Goal: Submit feedback/report problem

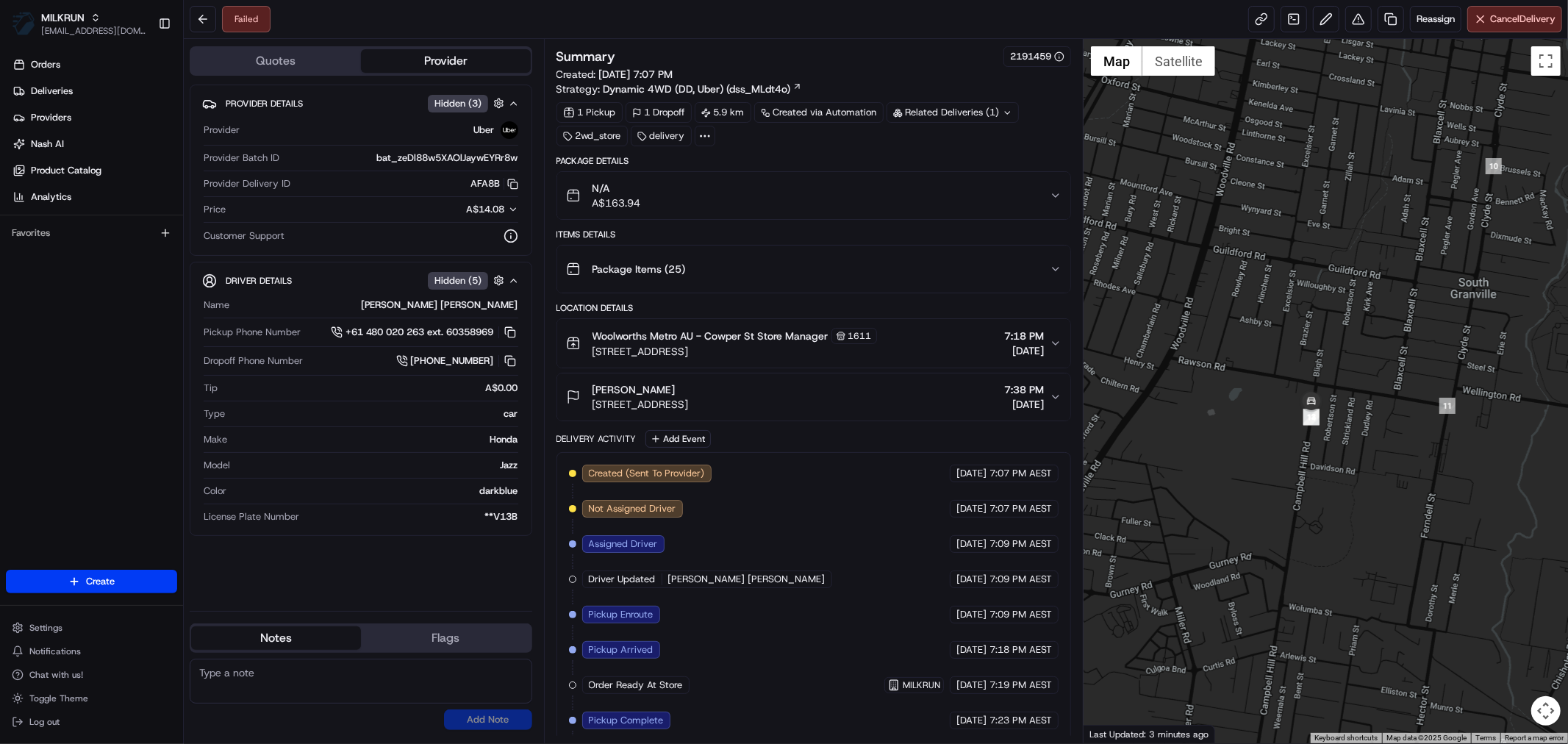
drag, startPoint x: 1444, startPoint y: 451, endPoint x: 1362, endPoint y: 523, distance: 109.1
click at [1362, 523] on div at bounding box center [1326, 391] width 484 height 704
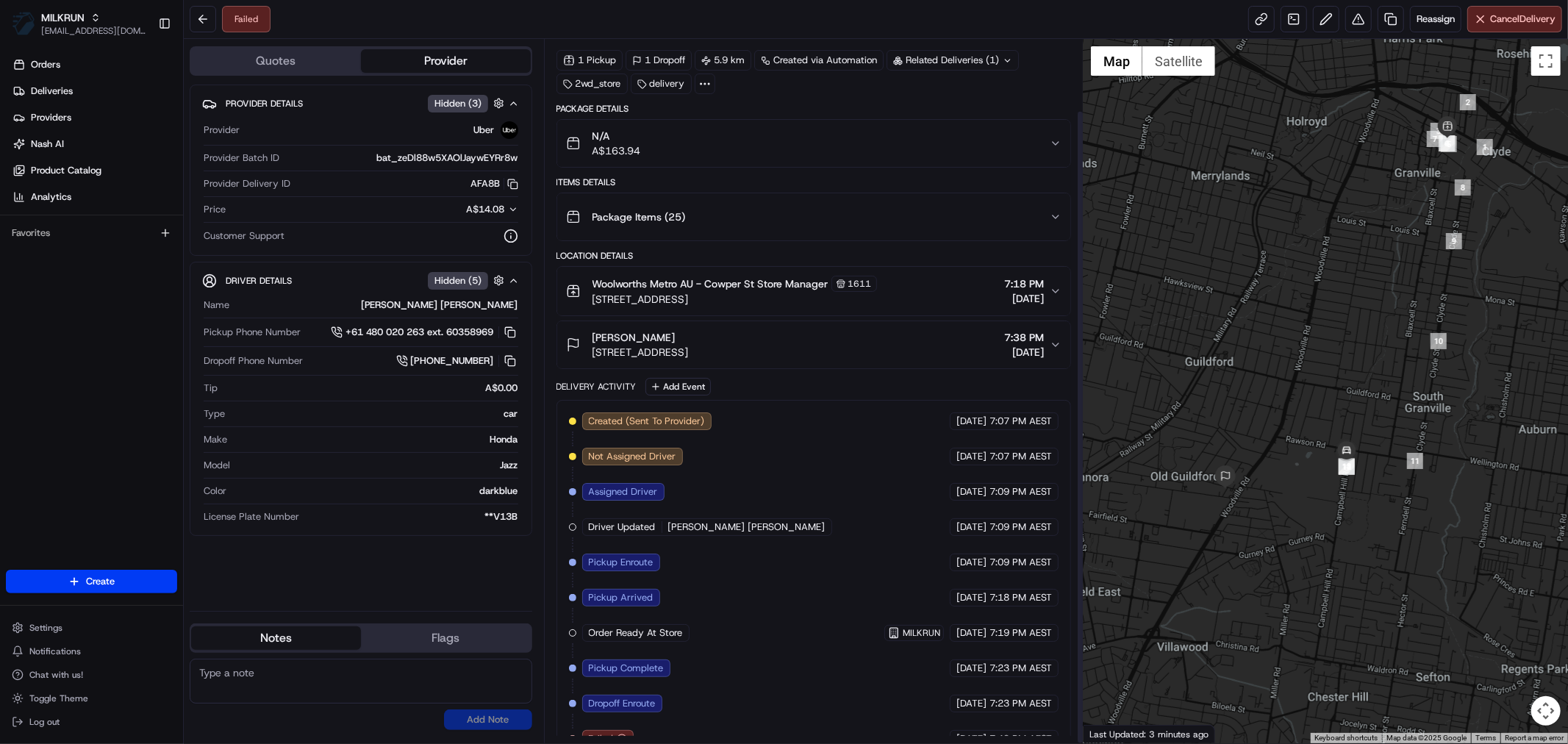
scroll to position [79, 0]
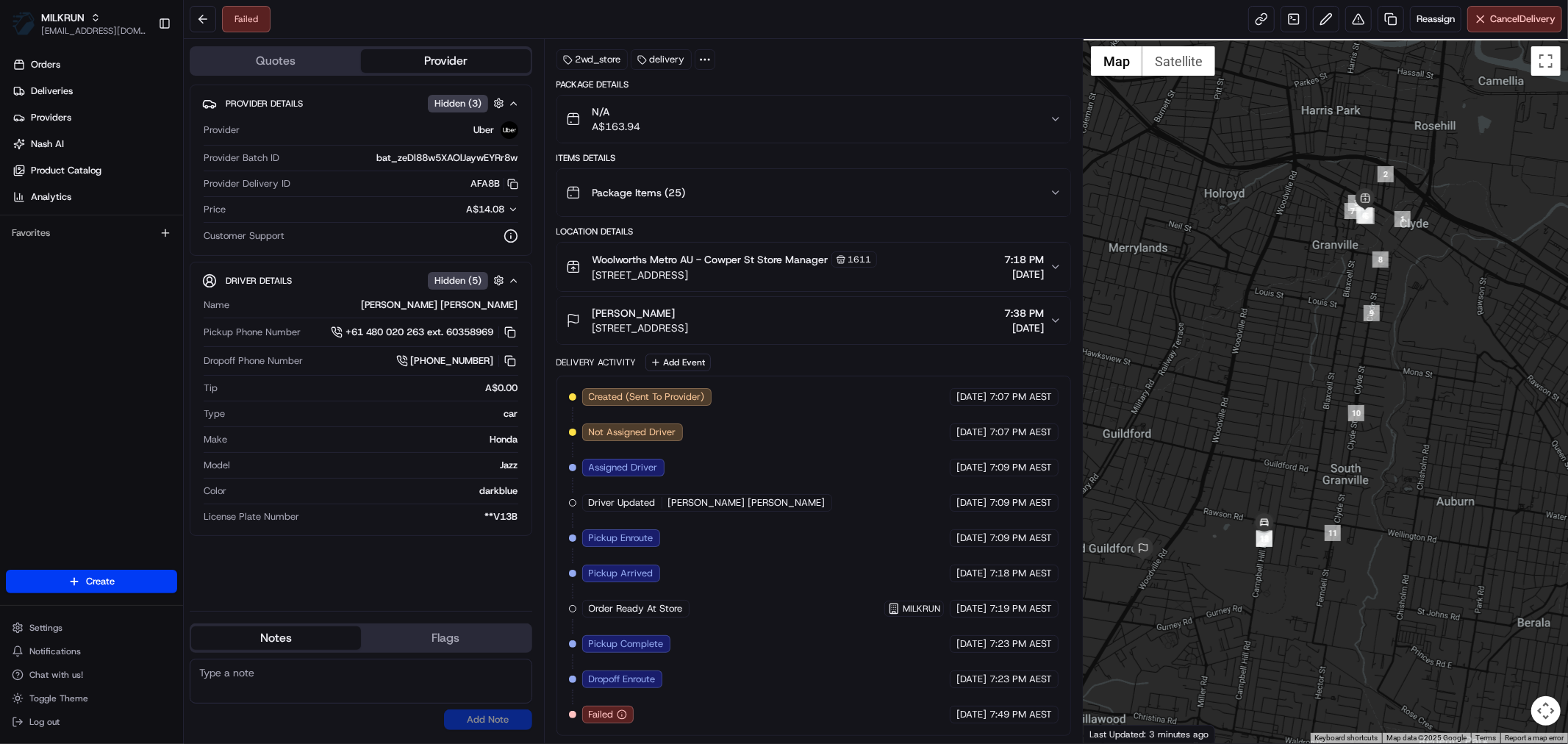
drag, startPoint x: 1445, startPoint y: 475, endPoint x: 1401, endPoint y: 558, distance: 93.9
click at [1401, 558] on div at bounding box center [1326, 391] width 484 height 704
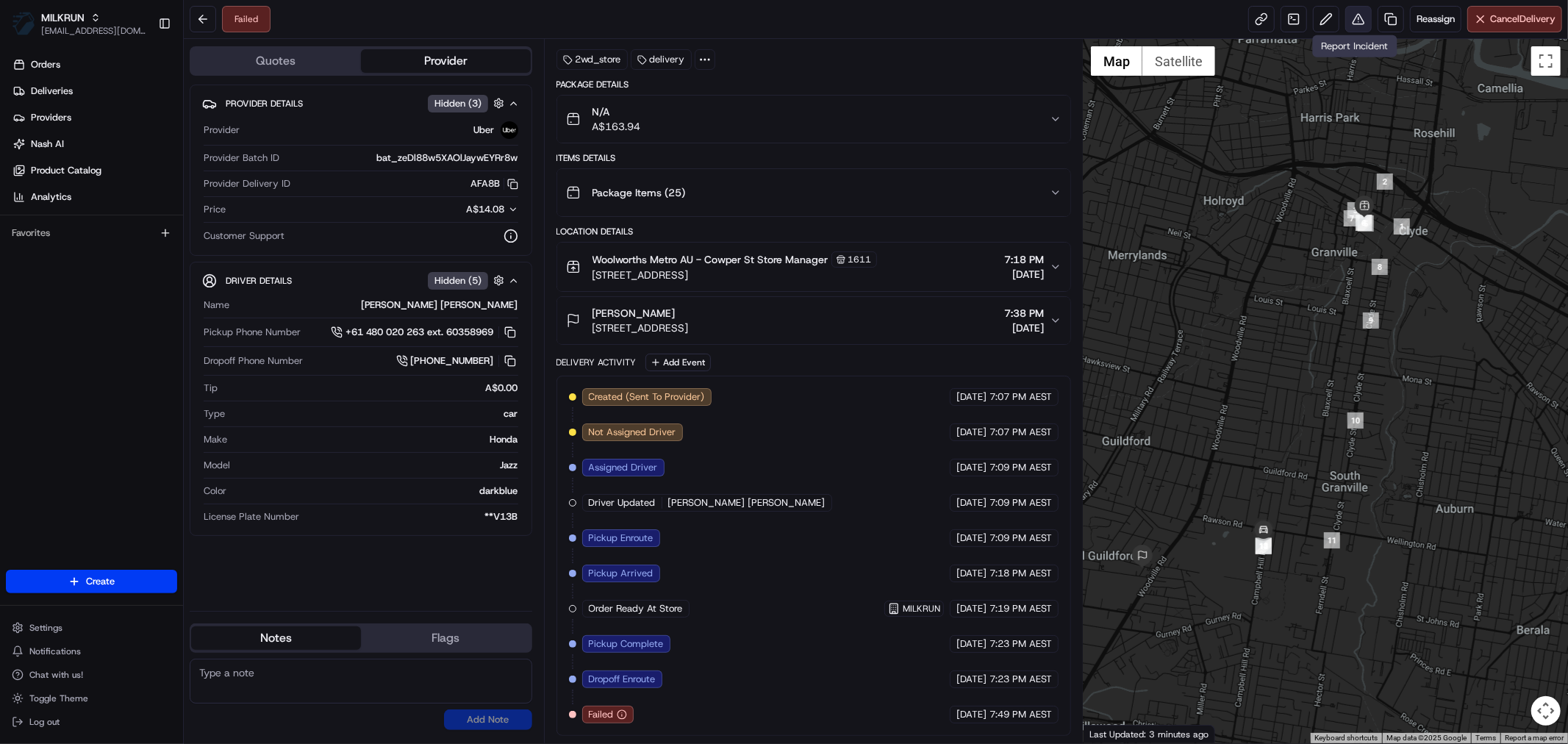
click at [1351, 23] on button at bounding box center [1358, 19] width 26 height 26
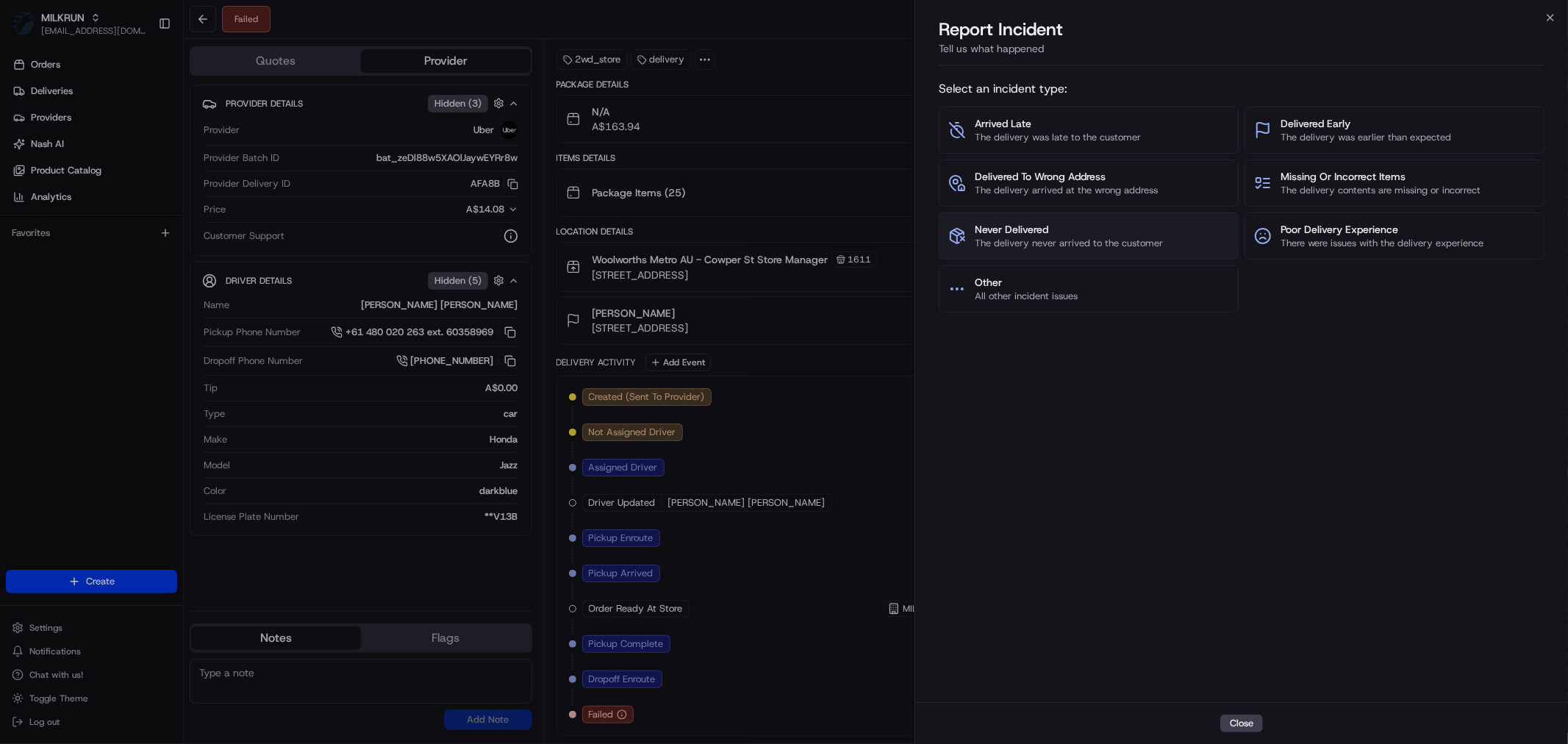
click at [1041, 239] on span "The delivery never arrived to the customer" at bounding box center [1068, 243] width 188 height 14
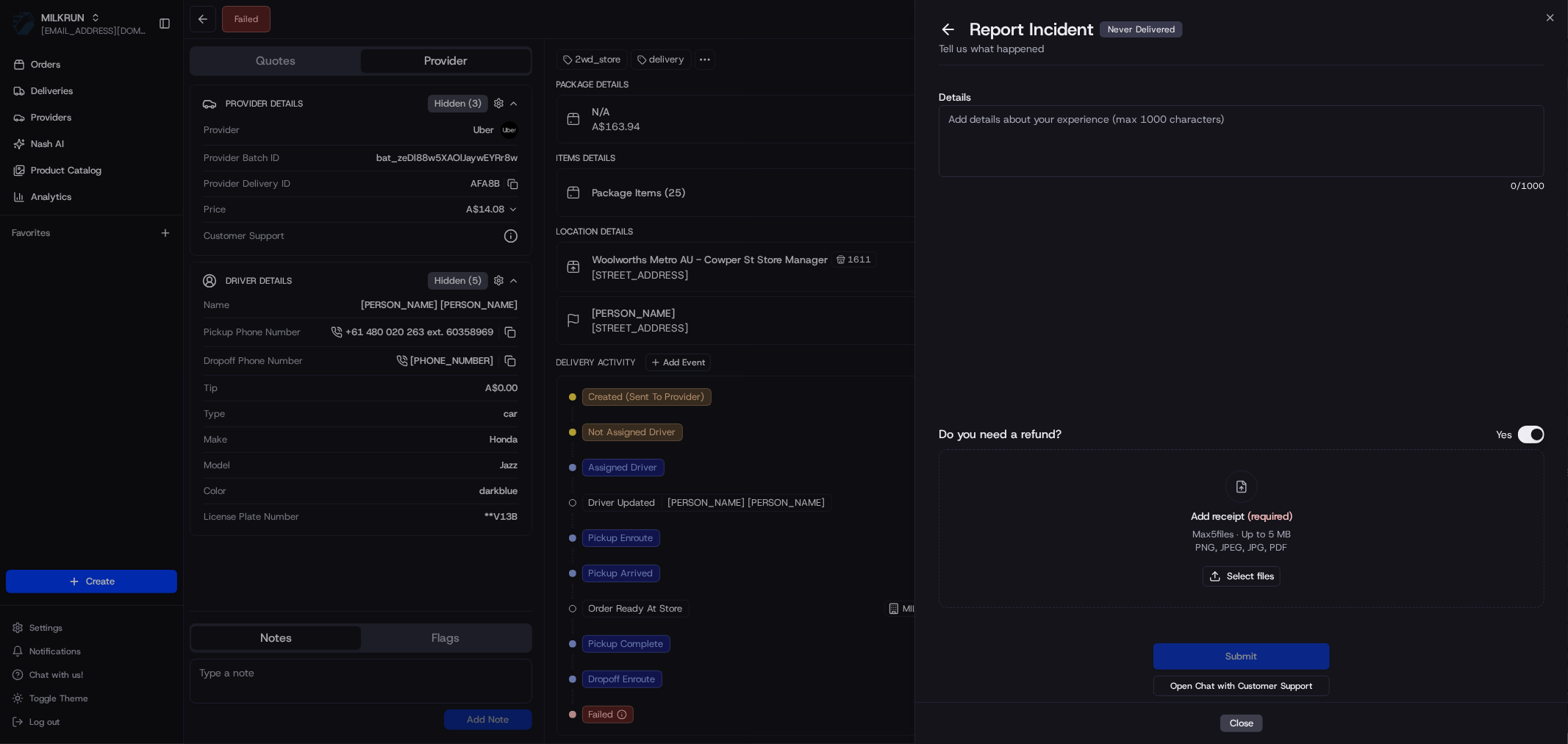
click at [1045, 137] on textarea "Details" at bounding box center [1241, 142] width 605 height 72
type textarea "Driver failed the order and we are unsure if order was returned"
click at [1259, 582] on button "Select files" at bounding box center [1242, 576] width 78 height 21
type input "C:\fakepath\[PERSON_NAME].pdf"
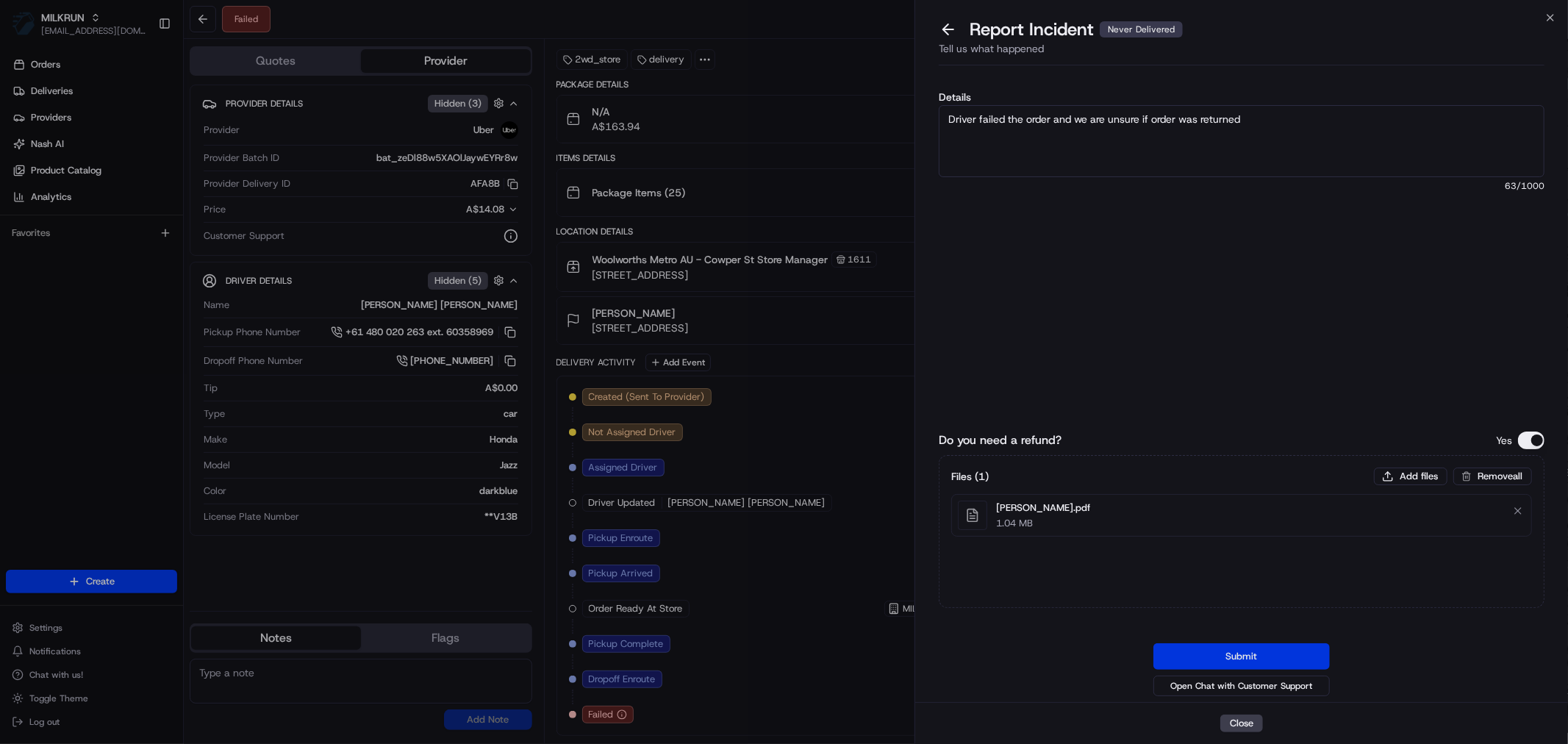
click at [1245, 654] on button "Submit" at bounding box center [1241, 656] width 177 height 26
